Goal: Information Seeking & Learning: Learn about a topic

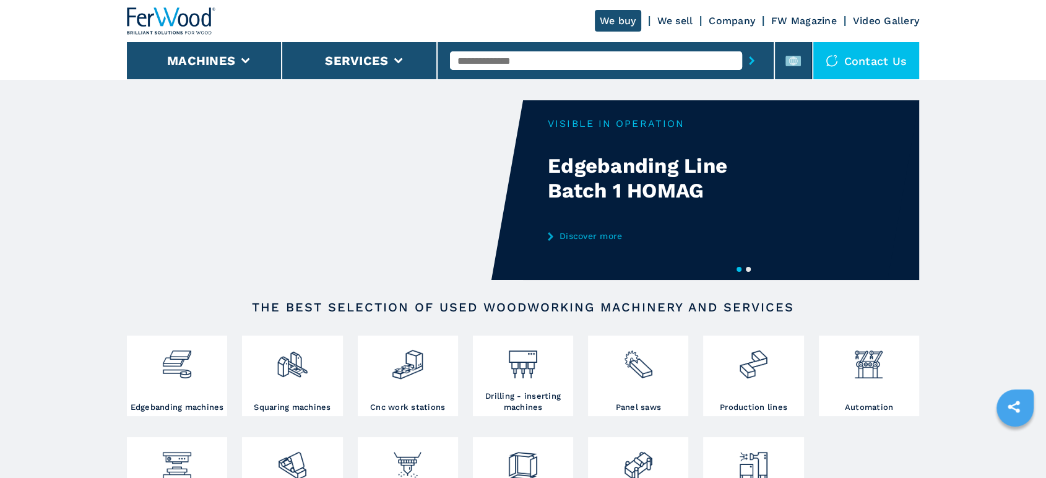
click at [530, 61] on input "text" at bounding box center [596, 60] width 292 height 19
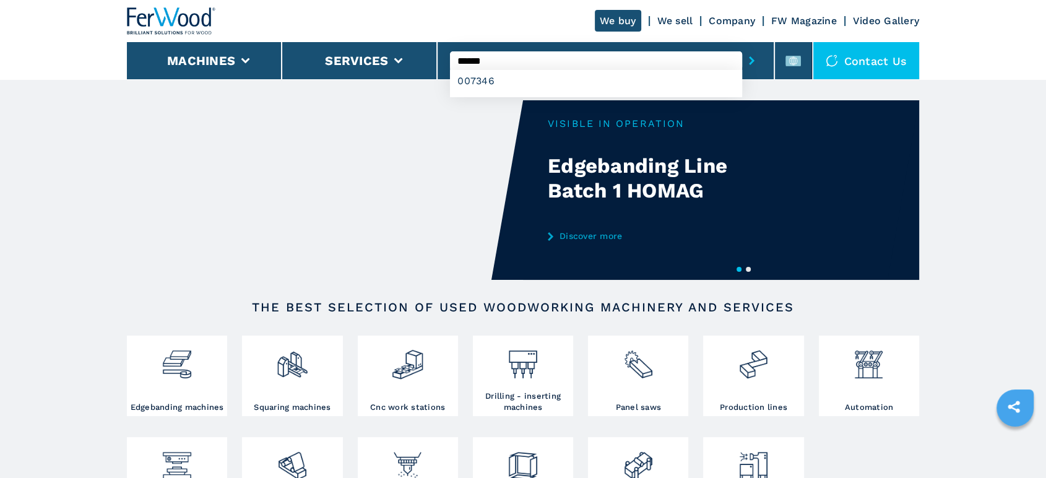
type input "******"
click at [742, 46] on button "submit-button" at bounding box center [751, 60] width 19 height 28
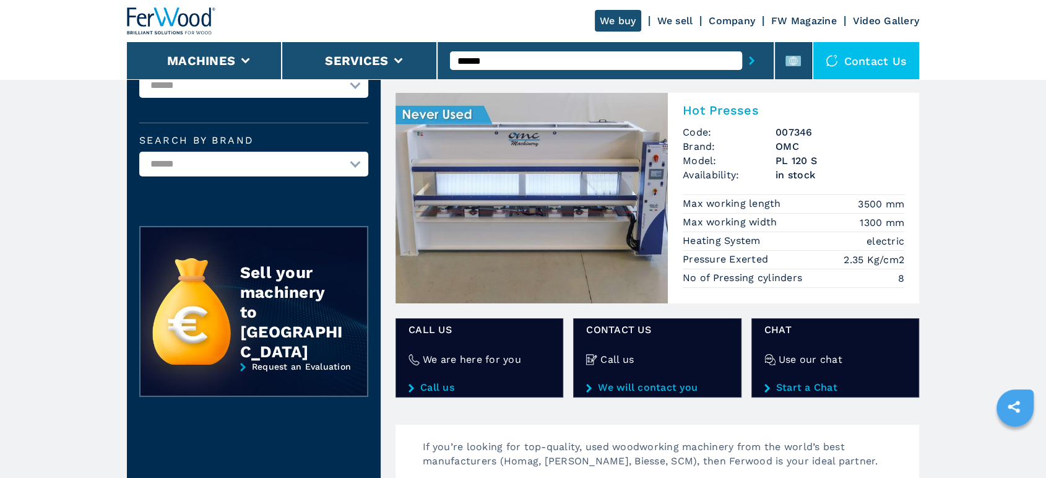
scroll to position [69, 0]
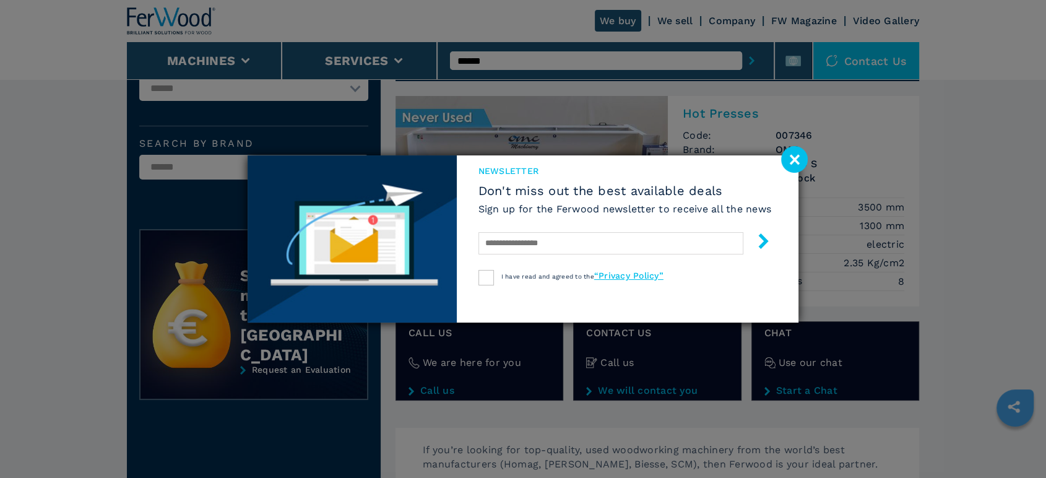
click at [796, 166] on image at bounding box center [794, 159] width 27 height 27
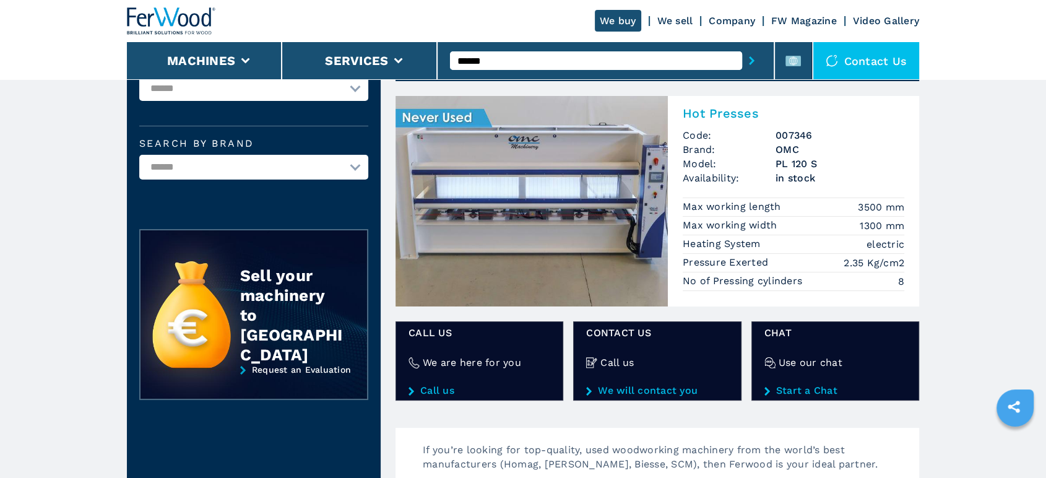
click at [609, 201] on img at bounding box center [532, 201] width 272 height 210
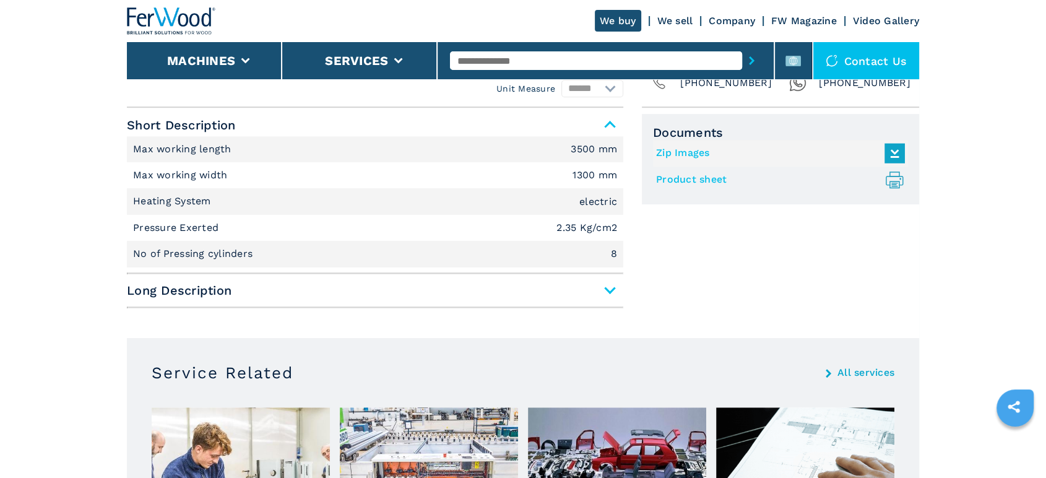
scroll to position [550, 0]
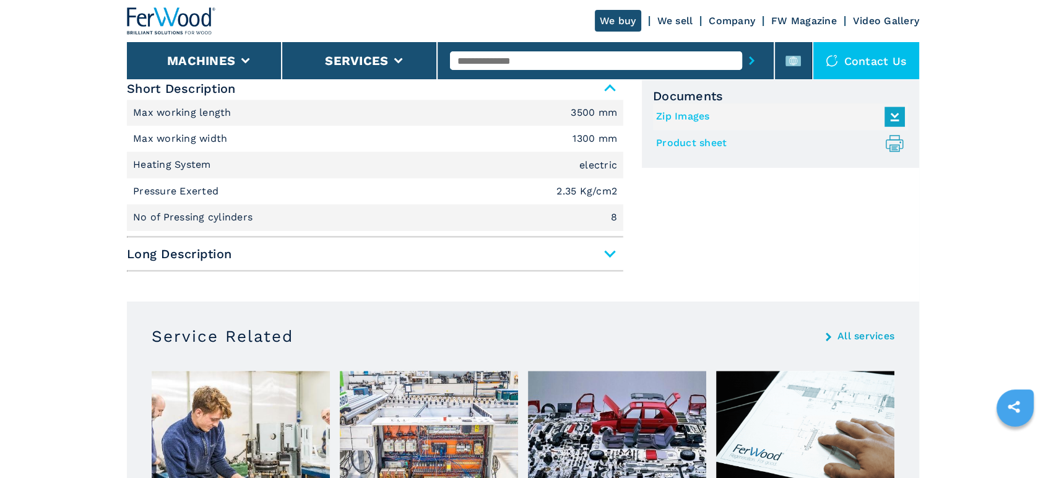
click at [611, 265] on span "Long Description" at bounding box center [375, 254] width 497 height 22
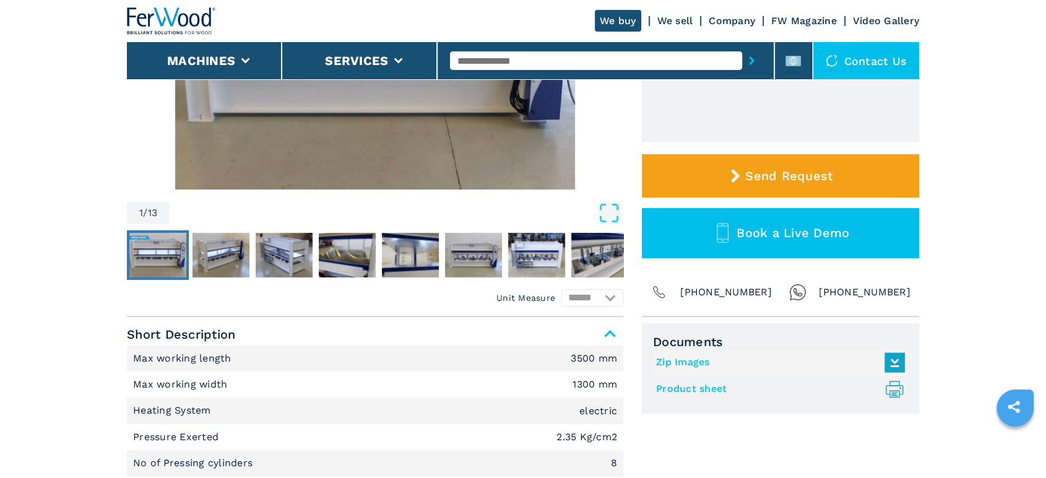
scroll to position [275, 0]
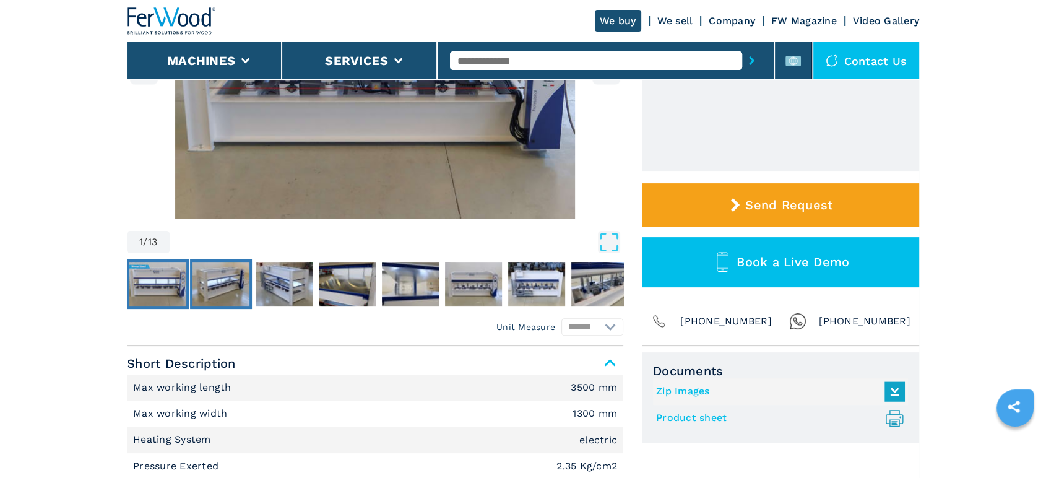
click at [235, 287] on img "Go to Slide 2" at bounding box center [221, 284] width 57 height 45
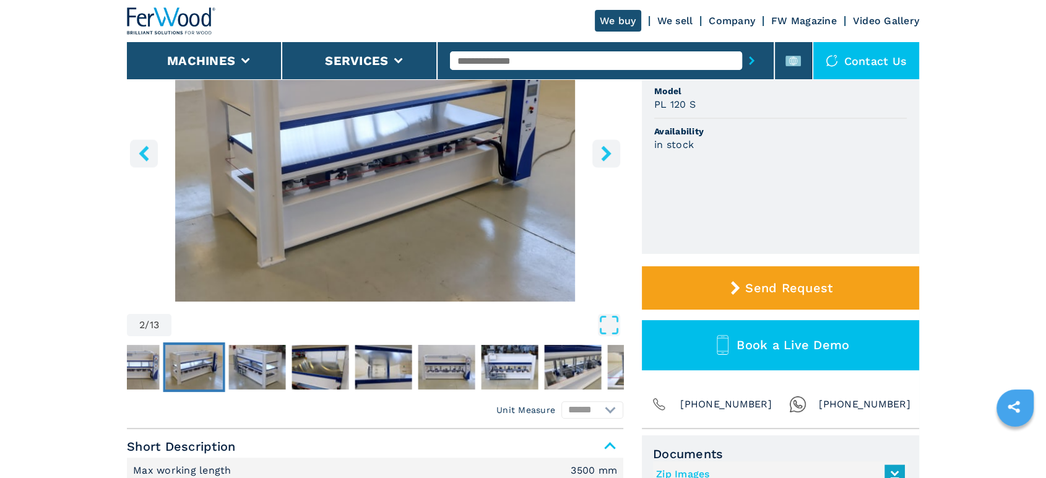
scroll to position [69, 0]
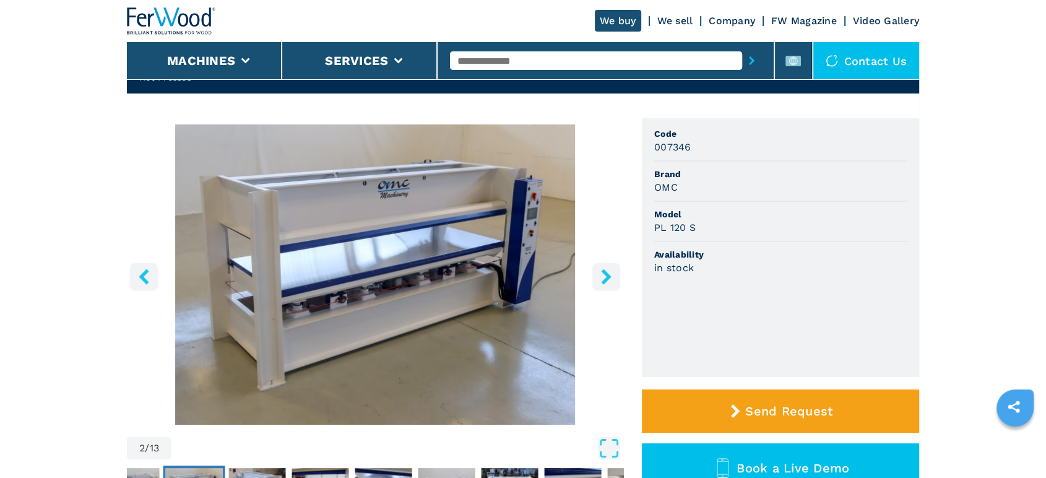
click at [594, 290] on button "right-button" at bounding box center [606, 277] width 28 height 28
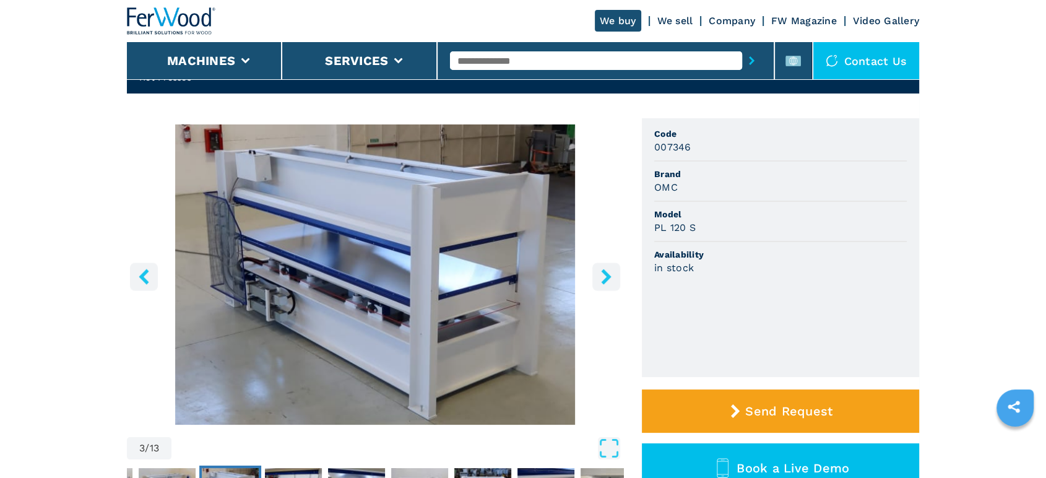
click at [594, 290] on button "right-button" at bounding box center [606, 277] width 28 height 28
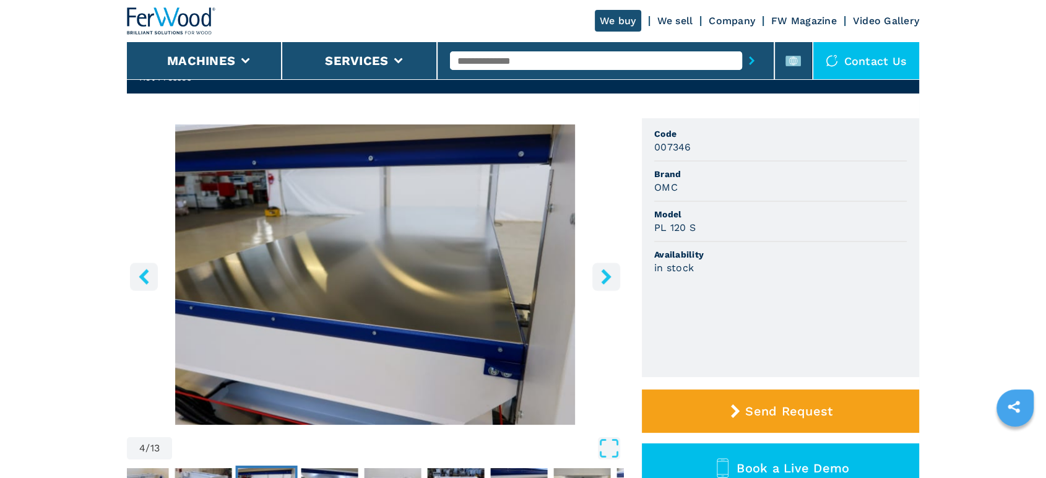
click at [594, 290] on button "right-button" at bounding box center [606, 277] width 28 height 28
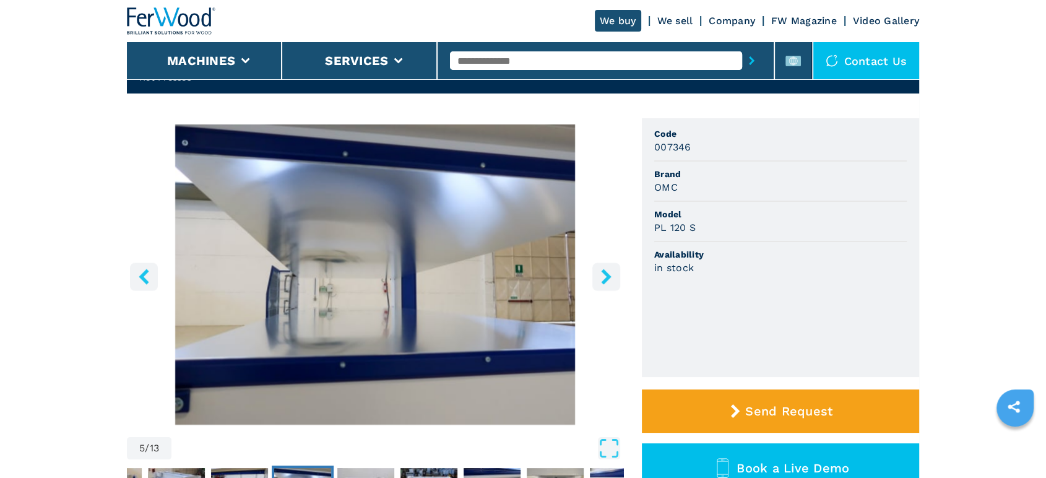
click at [594, 290] on button "right-button" at bounding box center [606, 277] width 28 height 28
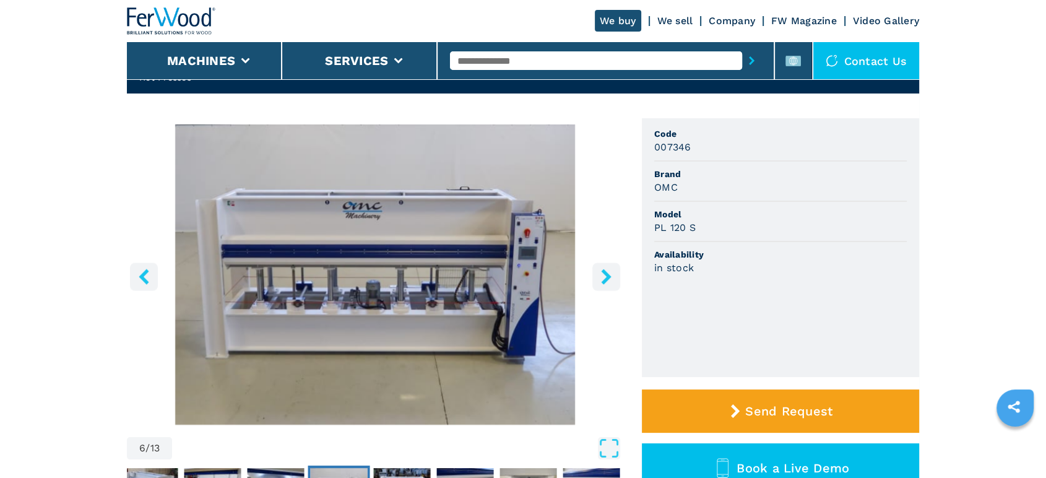
click at [594, 290] on button "right-button" at bounding box center [606, 277] width 28 height 28
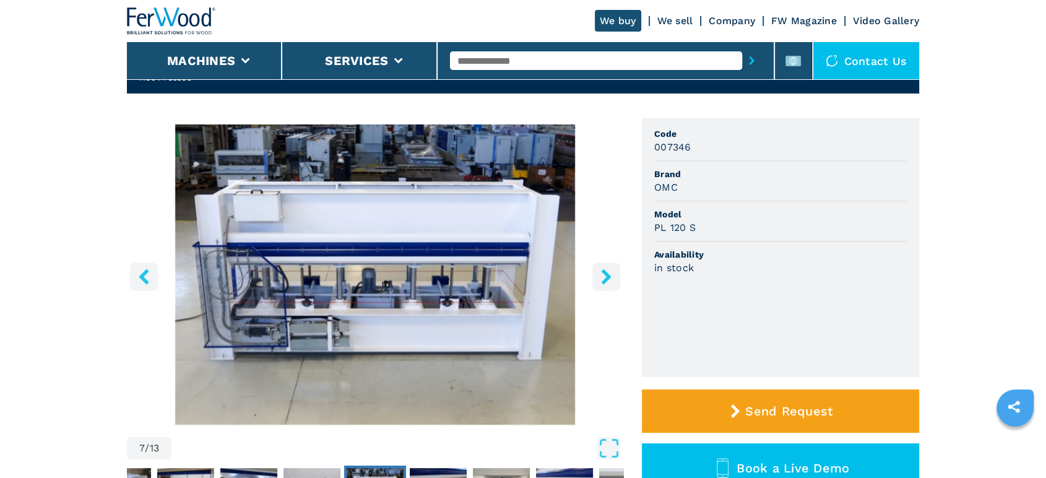
click at [594, 290] on button "right-button" at bounding box center [606, 277] width 28 height 28
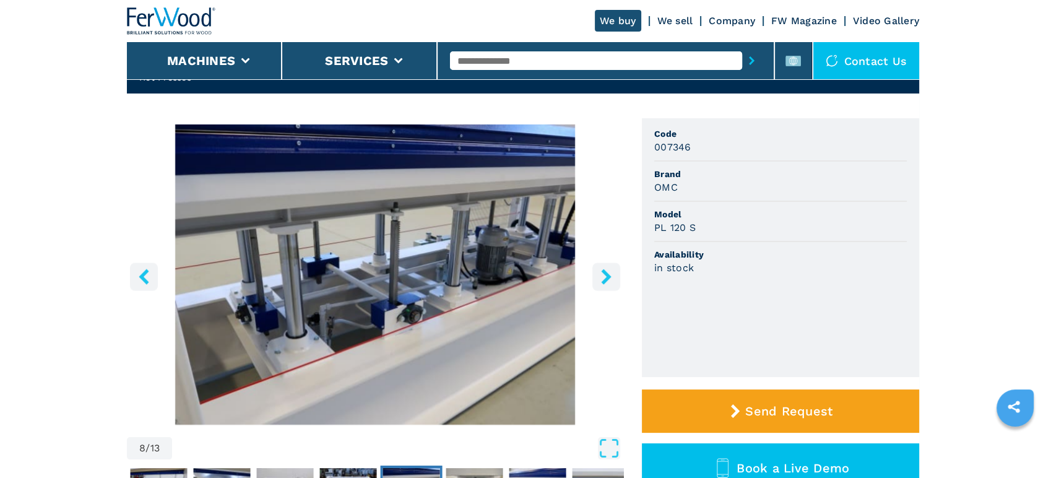
click at [594, 290] on button "right-button" at bounding box center [606, 277] width 28 height 28
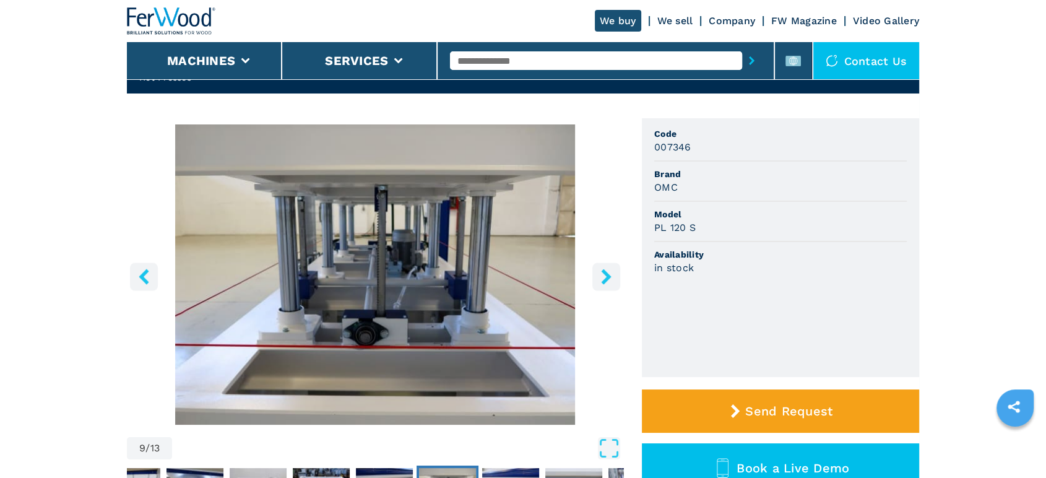
click at [594, 290] on button "right-button" at bounding box center [606, 277] width 28 height 28
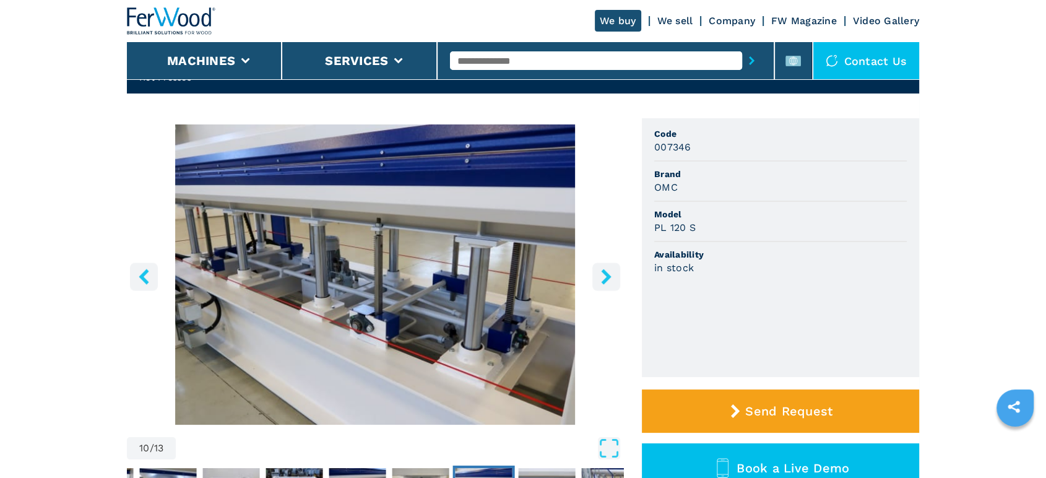
click at [594, 290] on button "right-button" at bounding box center [606, 277] width 28 height 28
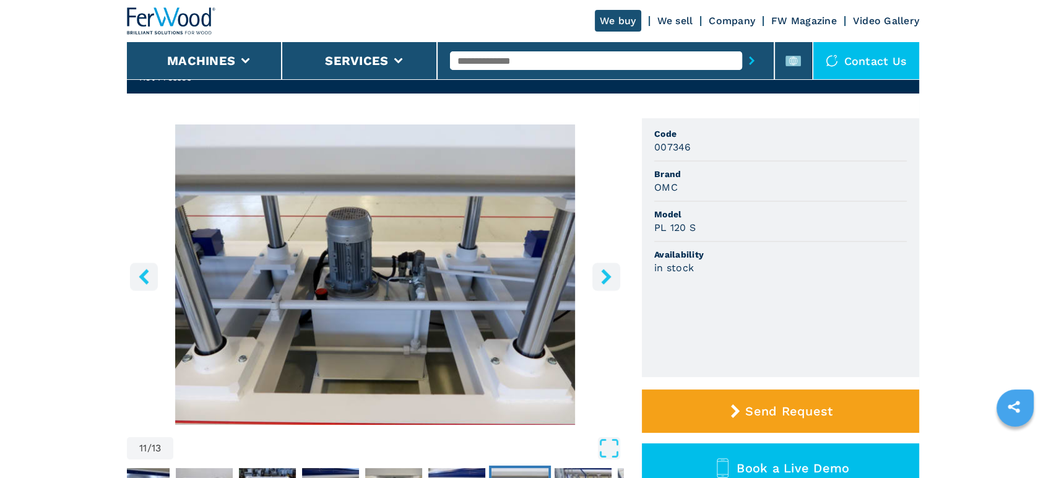
click at [594, 290] on button "right-button" at bounding box center [606, 277] width 28 height 28
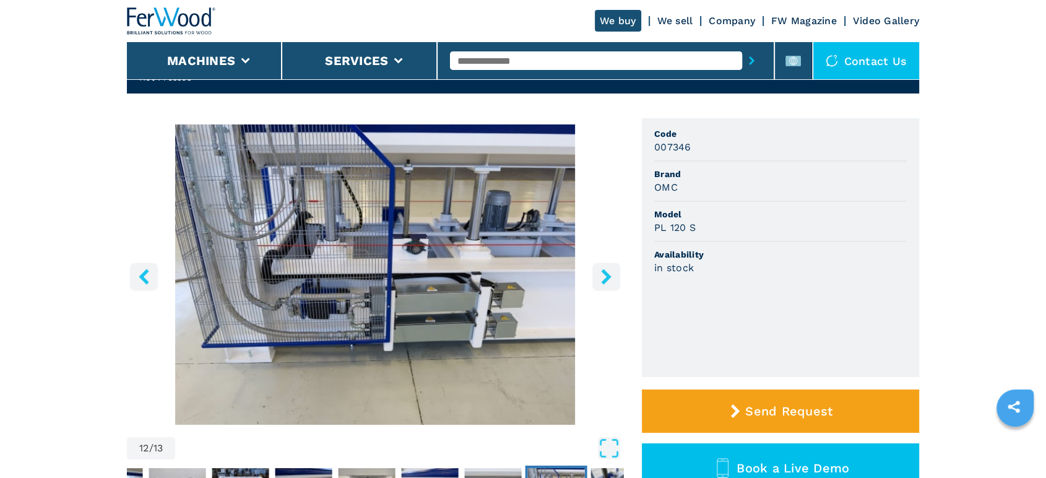
click at [594, 290] on button "right-button" at bounding box center [606, 277] width 28 height 28
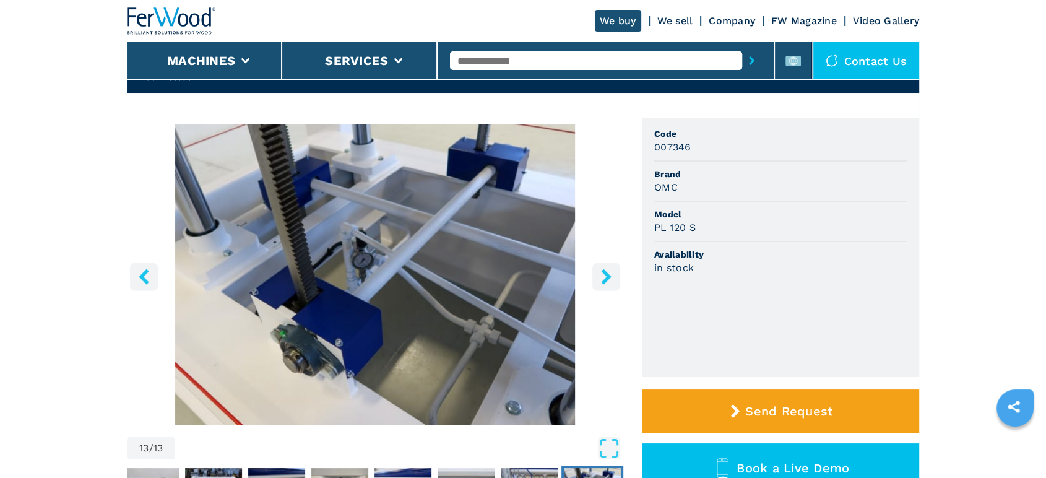
click at [594, 290] on button "right-button" at bounding box center [606, 277] width 28 height 28
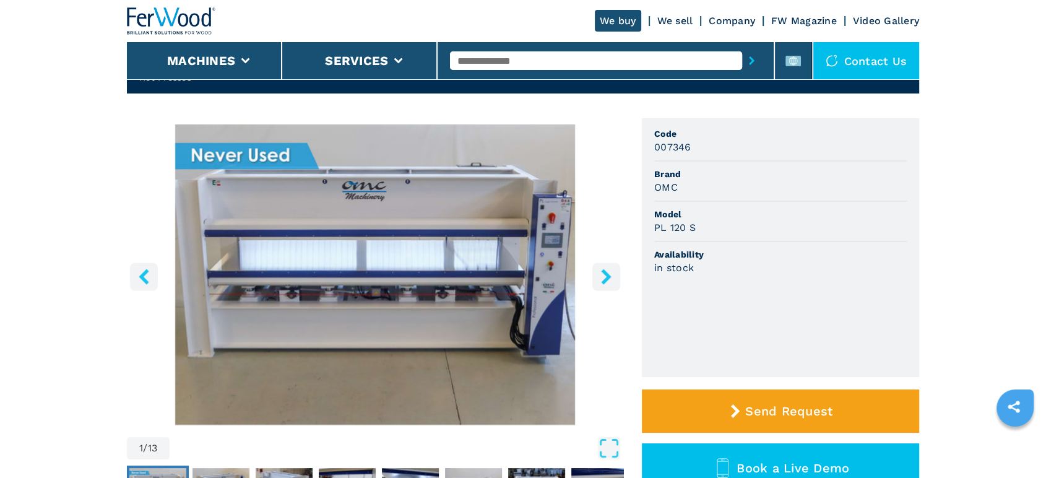
click at [594, 290] on button "right-button" at bounding box center [606, 277] width 28 height 28
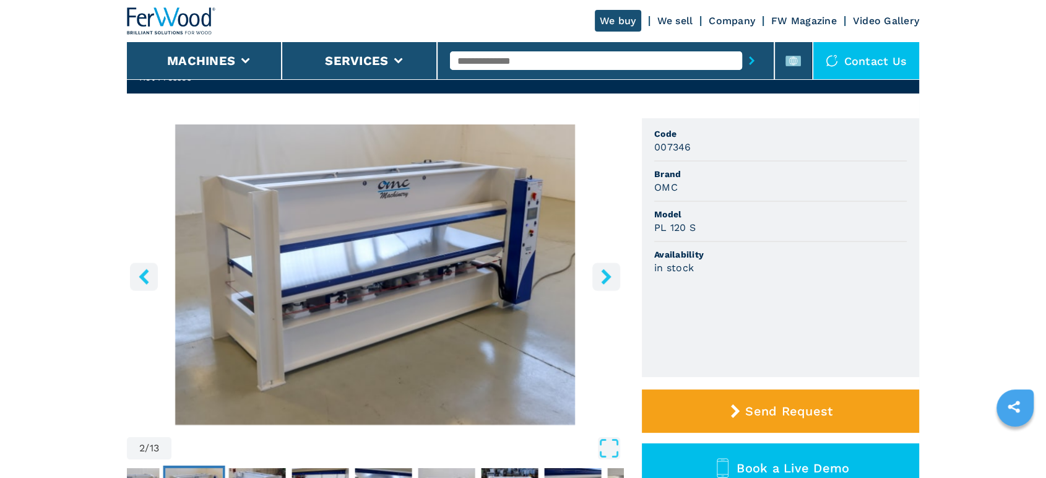
click at [594, 290] on button "right-button" at bounding box center [606, 277] width 28 height 28
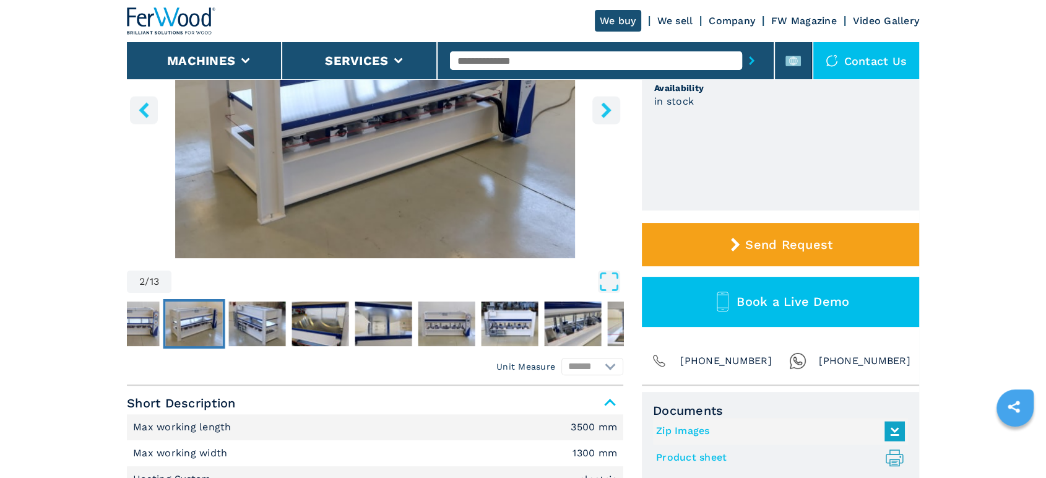
scroll to position [0, 0]
